Goal: Task Accomplishment & Management: Manage account settings

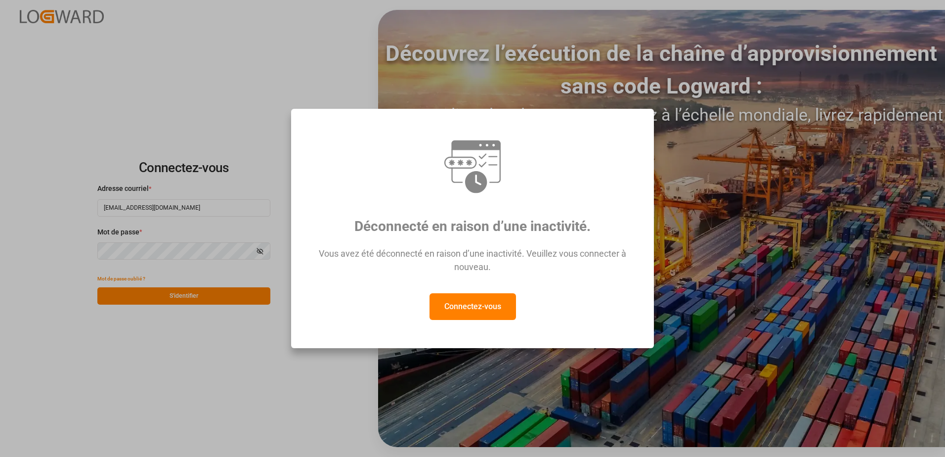
click at [466, 302] on button "Connectez-vous" at bounding box center [473, 306] width 87 height 27
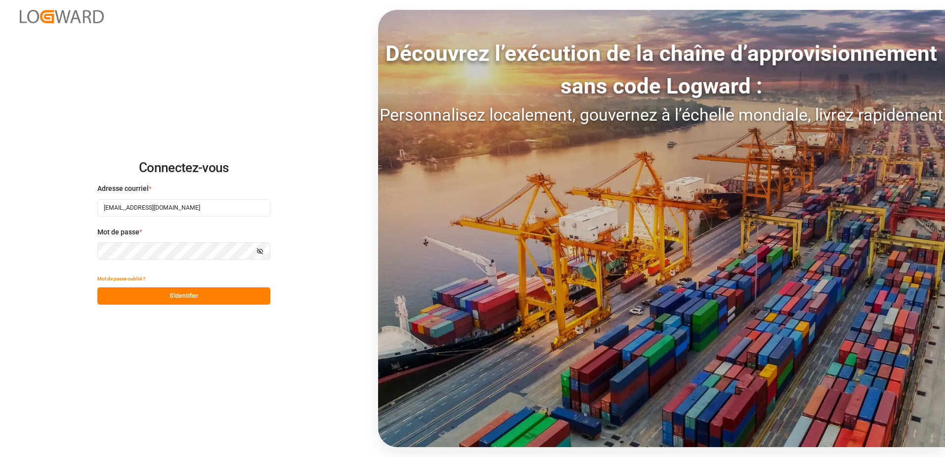
click at [187, 297] on button "S'identifier" at bounding box center [183, 295] width 173 height 17
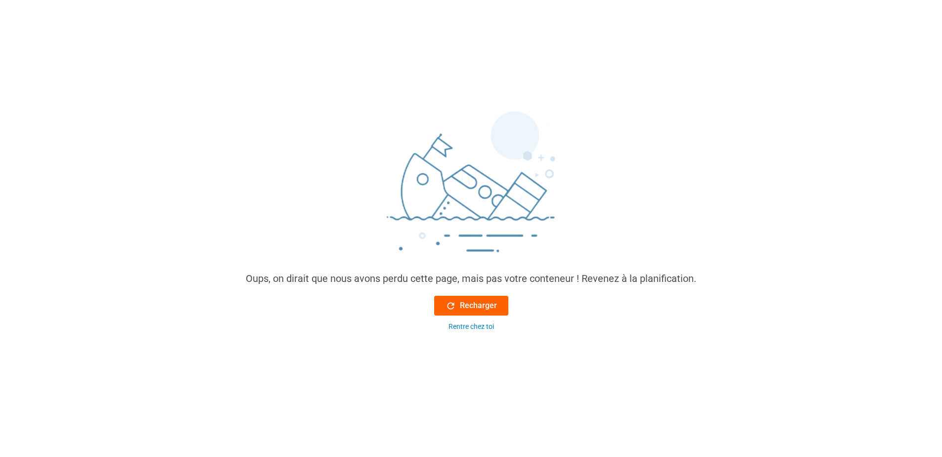
click at [467, 305] on font "Recharger" at bounding box center [478, 306] width 37 height 12
click at [490, 304] on font "Recharger" at bounding box center [478, 306] width 37 height 12
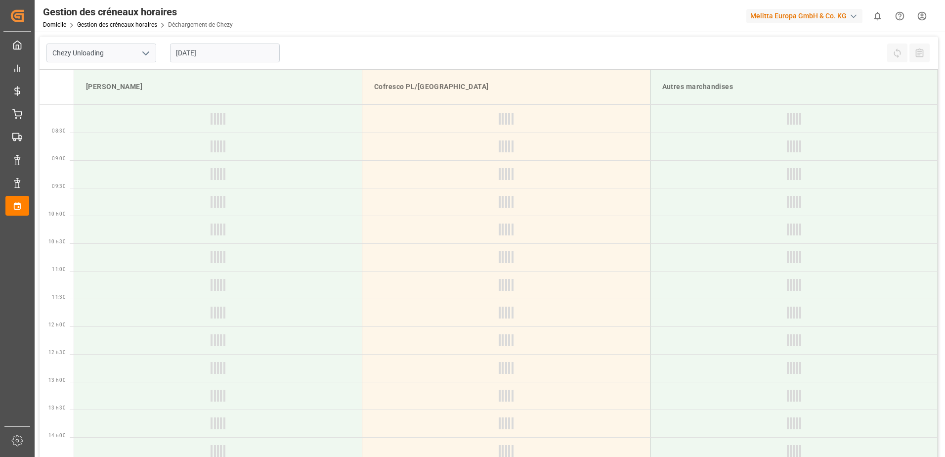
type input "Chezy Unloading"
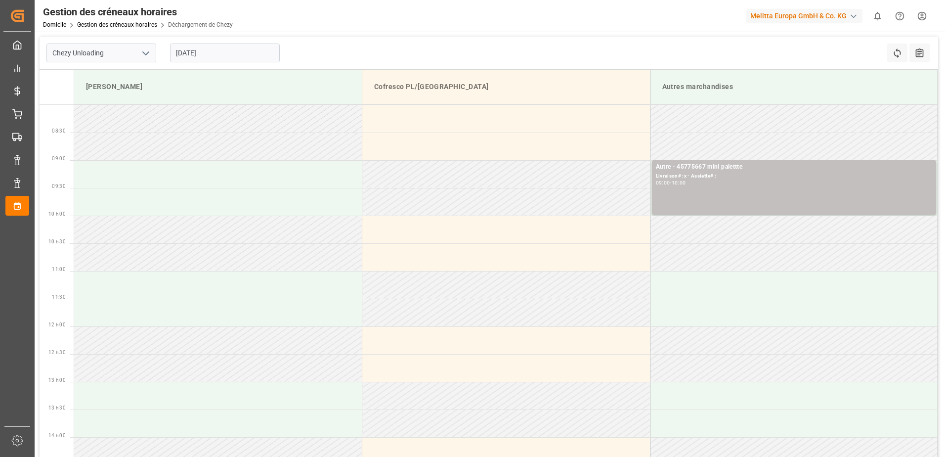
click at [249, 50] on input "[DATE]" at bounding box center [225, 52] width 110 height 19
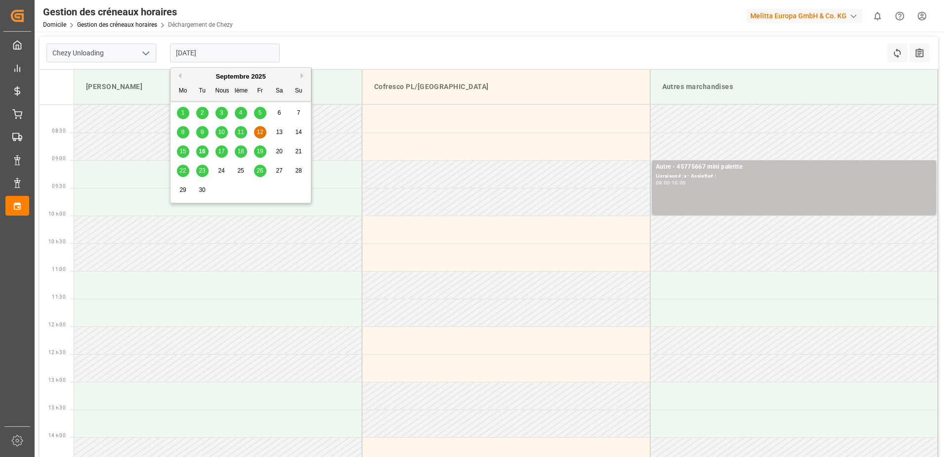
click at [208, 150] on div "16" at bounding box center [202, 152] width 12 height 12
type input "[DATE]"
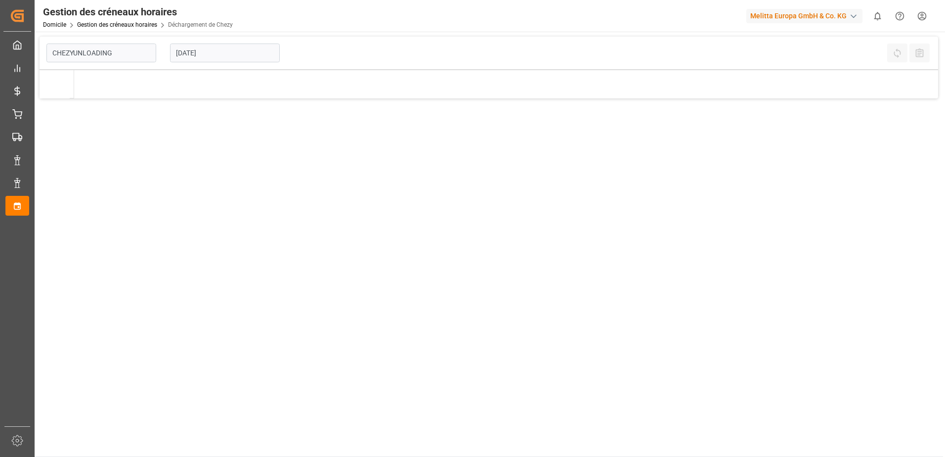
type input "Chezy Unloading"
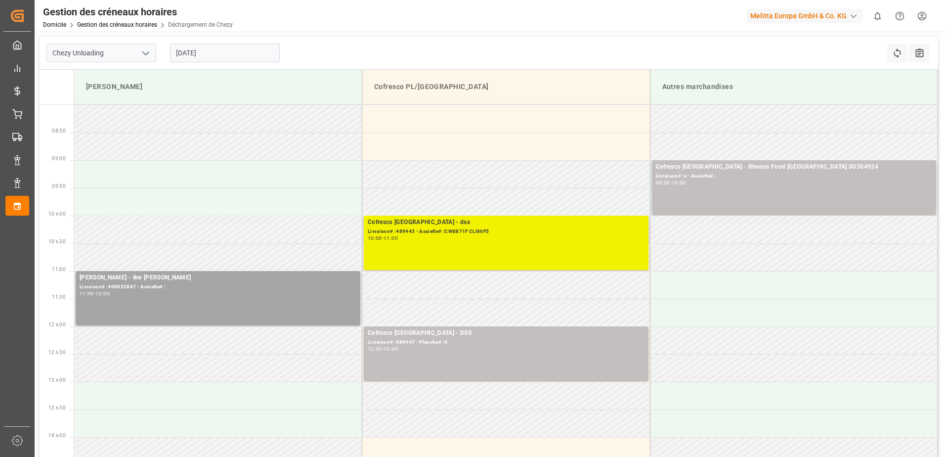
click at [520, 248] on div "Cofresco Pologne - dss Livraison# :489443 - Assiette# :CW8871F CLI86F5 10:00 - …" at bounding box center [506, 242] width 277 height 50
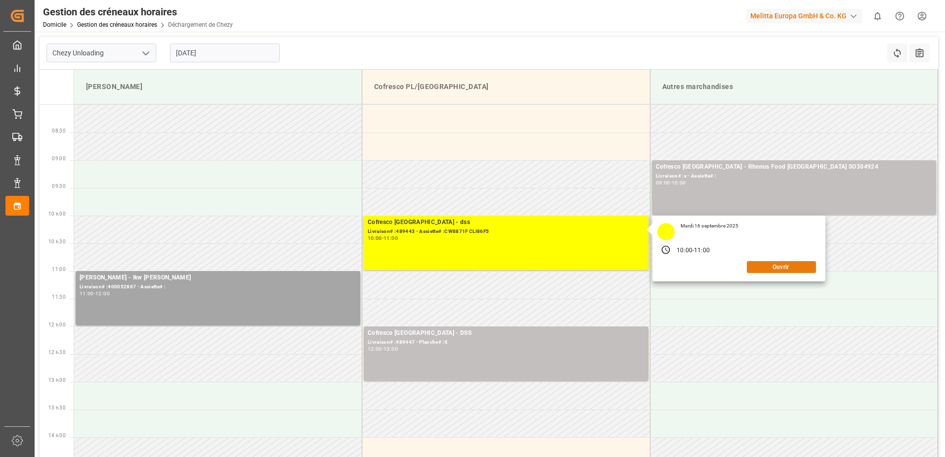
click at [773, 264] on button "Ouvrir" at bounding box center [781, 267] width 69 height 12
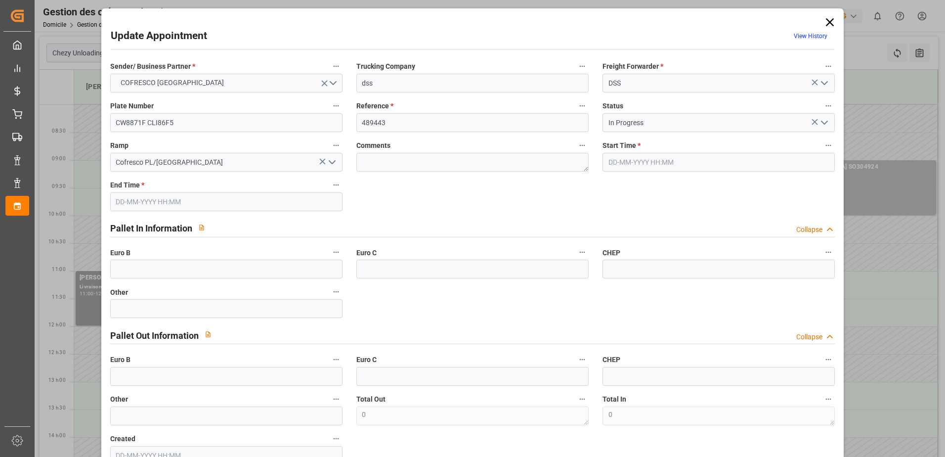
type input "16-09-2025 10:00"
type input "16-09-2025 11:00"
type input "05-09-2025 08:07"
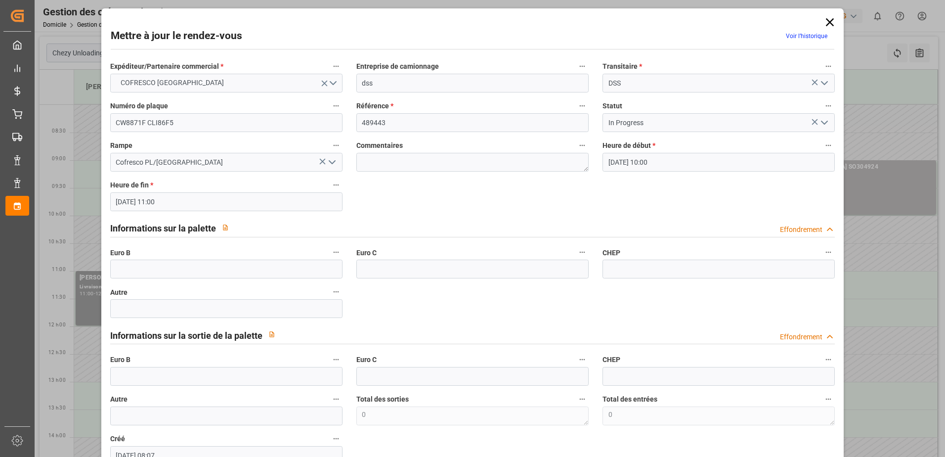
click at [822, 121] on icon "Ouvrir le menu" at bounding box center [825, 123] width 12 height 12
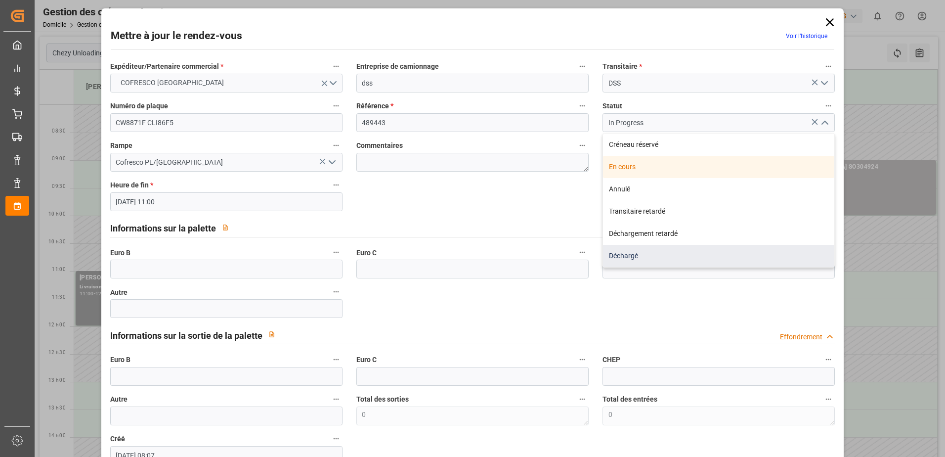
click at [696, 258] on div "Déchargé" at bounding box center [718, 256] width 231 height 22
type input "Unloaded"
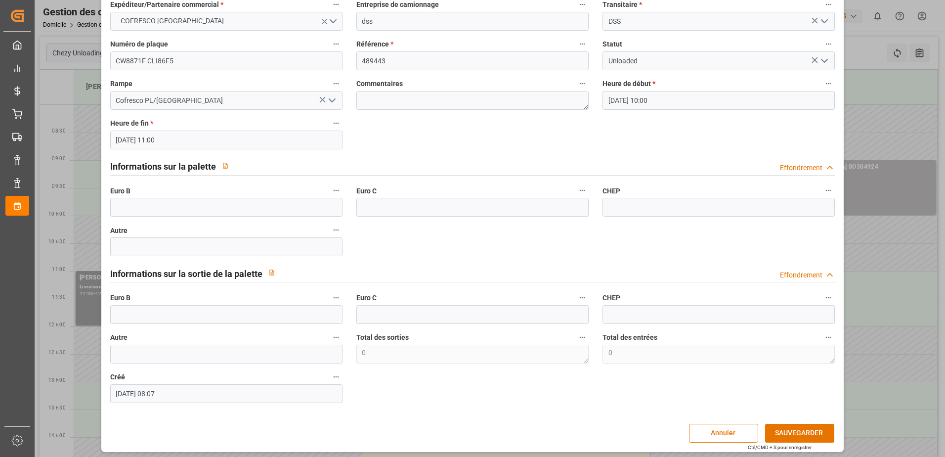
scroll to position [65, 0]
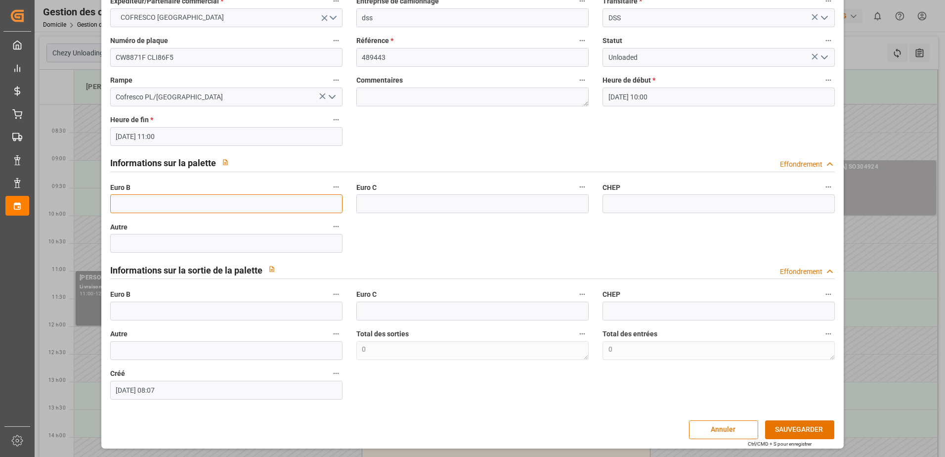
click at [125, 203] on input "text" at bounding box center [226, 203] width 232 height 19
type input "33"
click at [796, 428] on button "SAUVEGARDER" at bounding box center [799, 429] width 69 height 19
